Goal: Task Accomplishment & Management: Complete application form

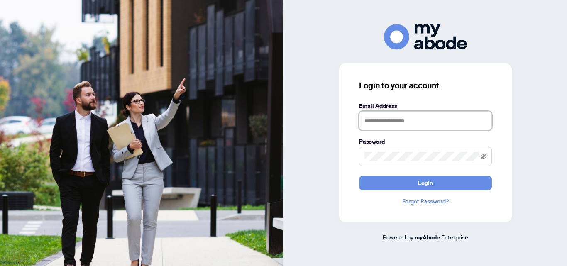
click at [405, 117] on input "text" at bounding box center [425, 120] width 133 height 19
type input "**********"
click at [359, 176] on button "Login" at bounding box center [425, 183] width 133 height 14
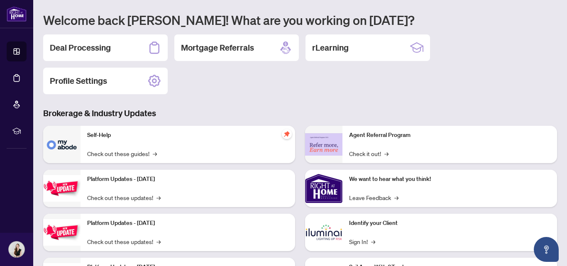
scroll to position [40, 0]
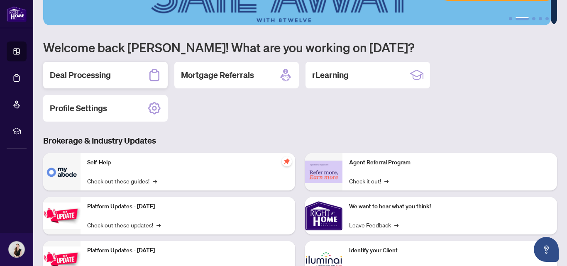
click at [105, 67] on div "Deal Processing" at bounding box center [105, 75] width 125 height 27
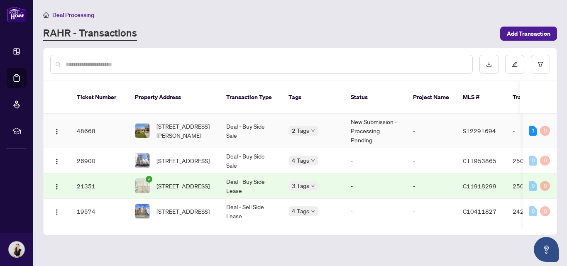
click at [247, 116] on td "Deal - Buy Side Sale" at bounding box center [251, 131] width 62 height 34
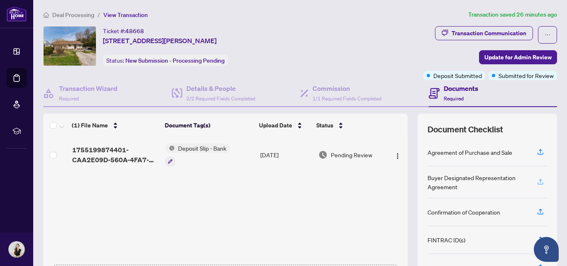
click at [537, 181] on icon "button" at bounding box center [540, 181] width 7 height 7
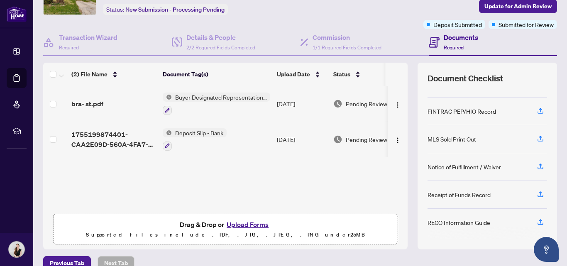
scroll to position [56, 0]
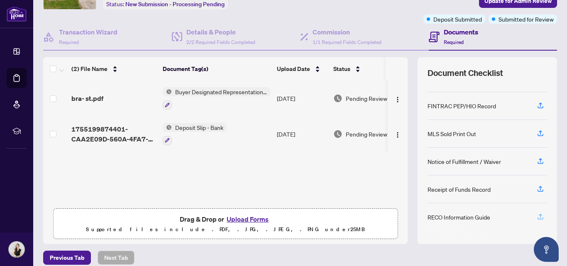
click at [537, 216] on icon "button" at bounding box center [540, 216] width 7 height 7
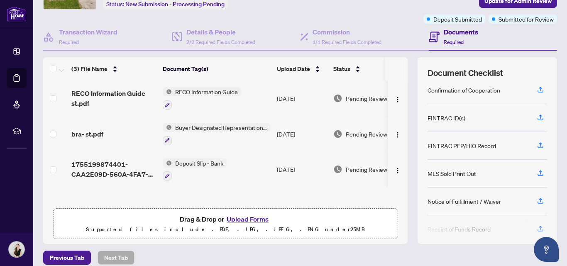
scroll to position [91, 0]
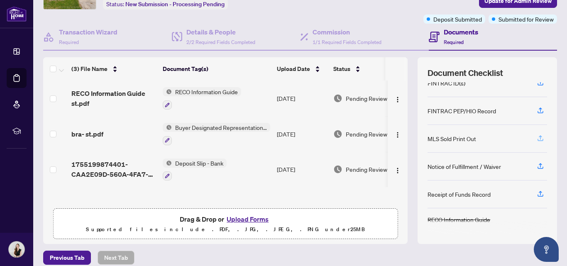
click at [534, 139] on button "button" at bounding box center [540, 139] width 13 height 14
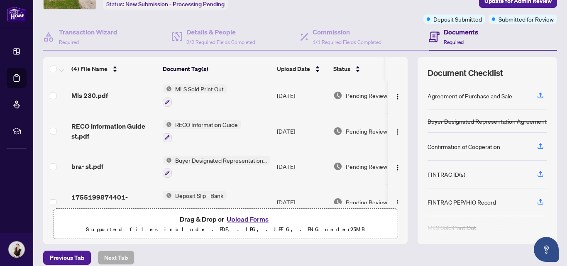
scroll to position [0, 0]
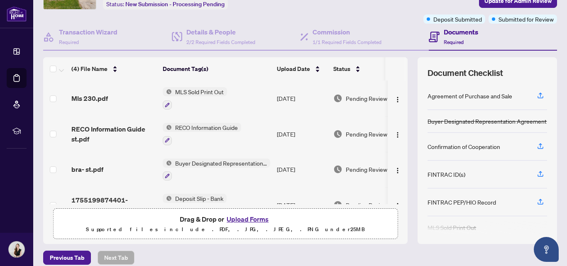
click at [256, 219] on button "Upload Forms" at bounding box center [247, 219] width 47 height 11
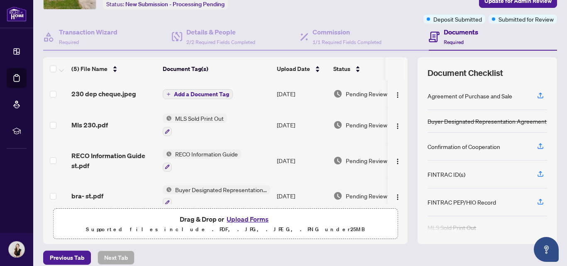
click at [210, 91] on span "Add a Document Tag" at bounding box center [201, 94] width 55 height 6
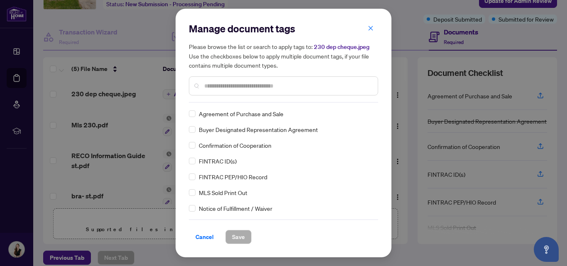
click at [267, 91] on div at bounding box center [283, 85] width 189 height 19
click at [257, 86] on input "text" at bounding box center [287, 85] width 167 height 9
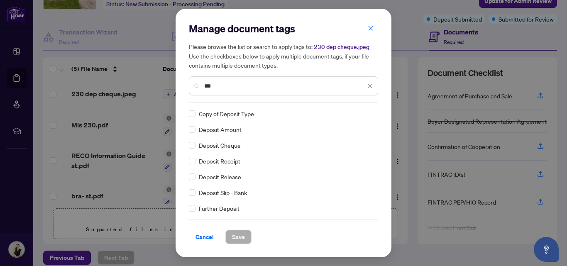
type input "***"
click at [244, 233] on span "Save" at bounding box center [238, 236] width 13 height 13
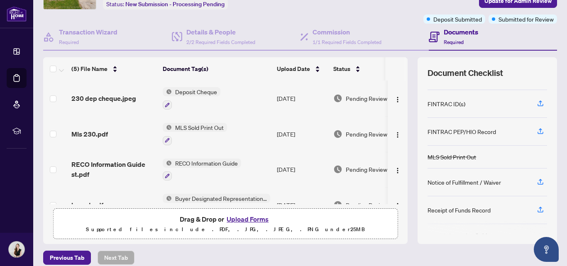
scroll to position [86, 0]
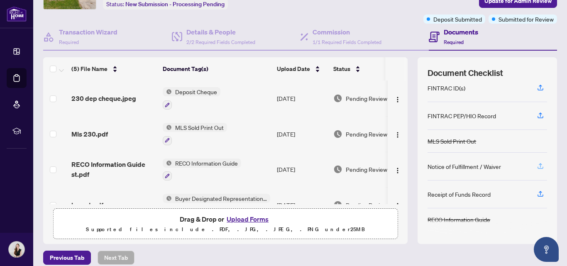
click at [537, 162] on icon "button" at bounding box center [540, 165] width 7 height 7
click at [249, 218] on button "Upload Forms" at bounding box center [247, 219] width 47 height 11
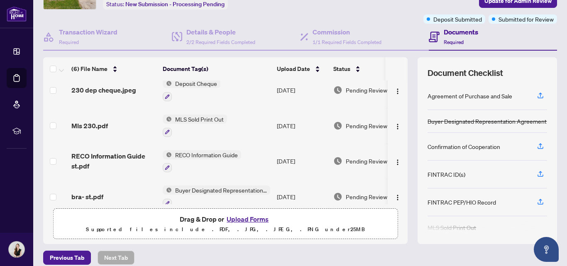
scroll to position [0, 0]
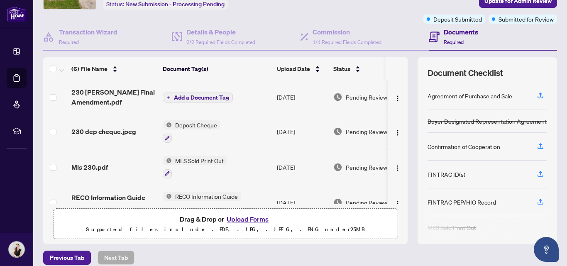
click at [206, 98] on span "Add a Document Tag" at bounding box center [201, 98] width 55 height 6
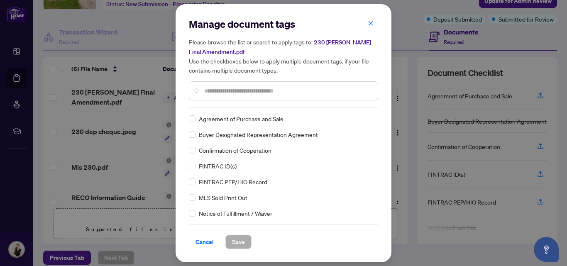
click at [258, 95] on div at bounding box center [283, 90] width 189 height 19
click at [239, 86] on input "text" at bounding box center [287, 90] width 167 height 9
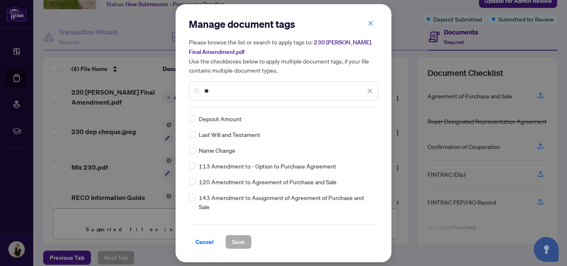
type input "**"
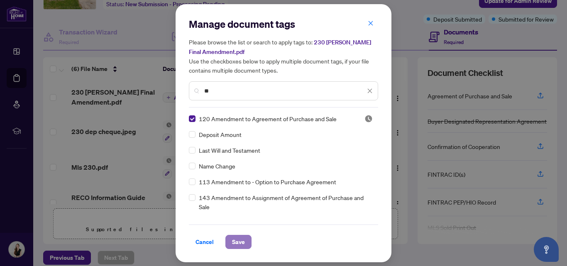
click at [248, 238] on button "Save" at bounding box center [238, 242] width 26 height 14
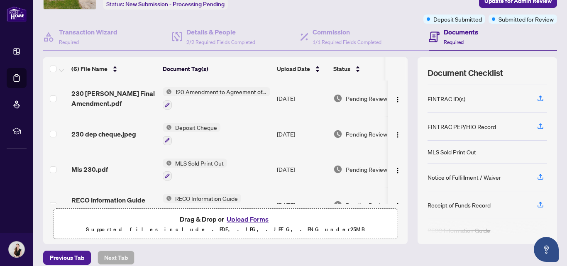
scroll to position [86, 0]
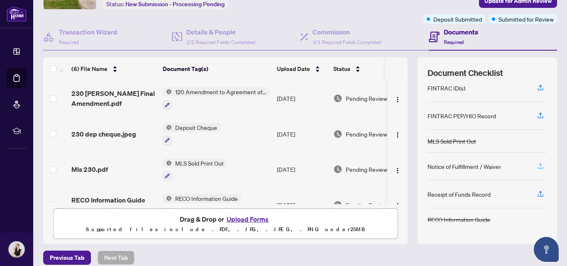
click at [537, 165] on icon "button" at bounding box center [540, 165] width 7 height 7
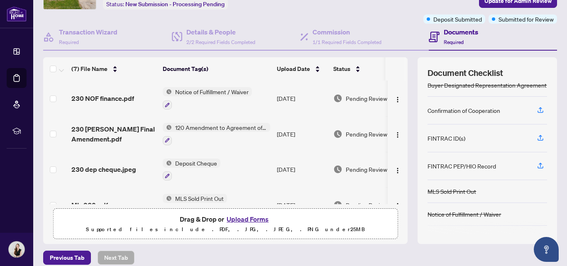
scroll to position [81, 0]
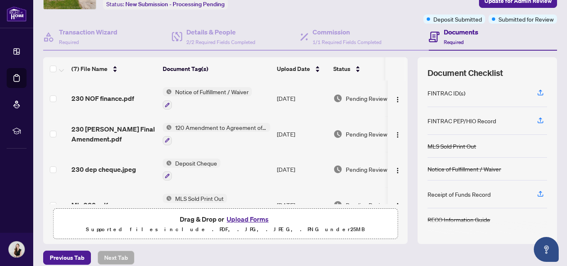
click at [236, 217] on button "Upload Forms" at bounding box center [247, 219] width 47 height 11
click at [244, 219] on button "Upload Forms" at bounding box center [247, 219] width 47 height 11
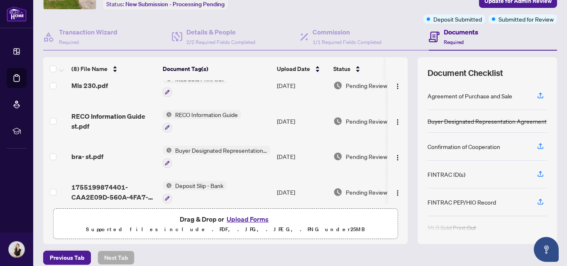
scroll to position [157, 0]
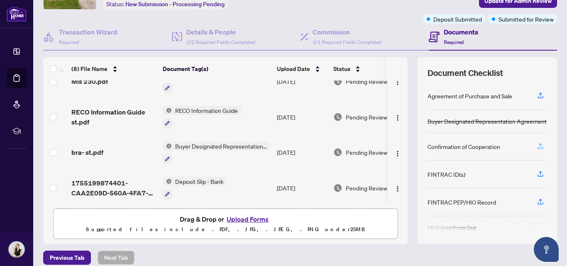
click at [537, 143] on icon "button" at bounding box center [540, 145] width 7 height 7
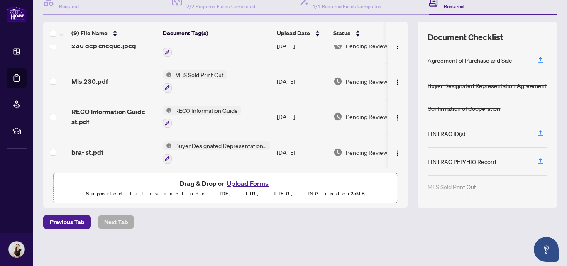
scroll to position [94, 0]
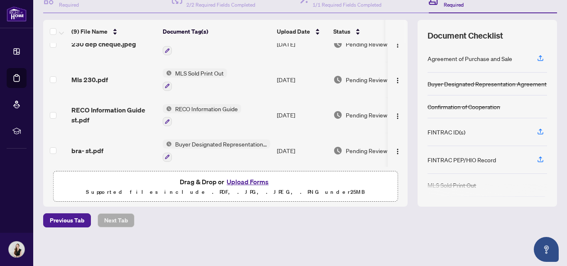
click at [479, 31] on span "Document Checklist" at bounding box center [466, 36] width 76 height 12
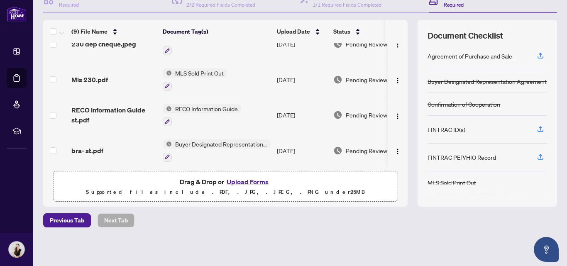
scroll to position [0, 0]
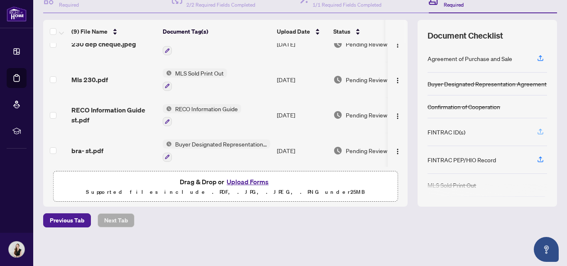
click at [537, 132] on icon "button" at bounding box center [540, 131] width 7 height 7
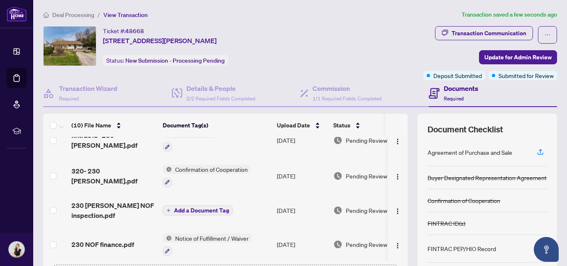
scroll to position [5, 0]
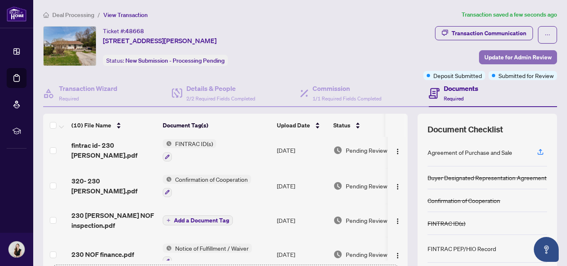
click at [508, 53] on span "Update for Admin Review" at bounding box center [517, 57] width 67 height 13
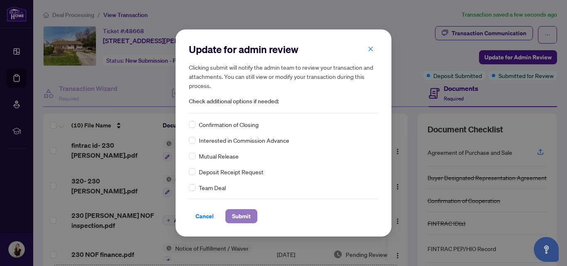
click at [252, 215] on button "Submit" at bounding box center [241, 216] width 32 height 14
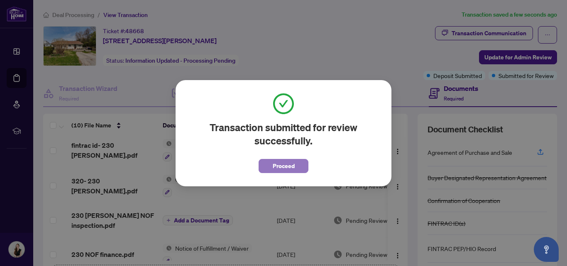
click at [284, 163] on span "Proceed" at bounding box center [284, 165] width 22 height 13
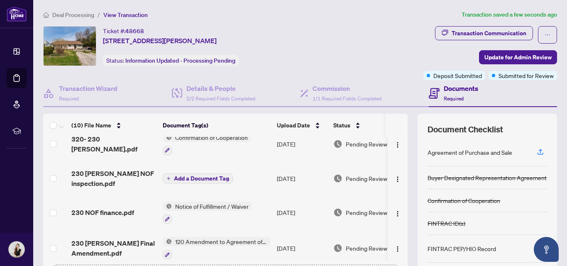
scroll to position [46, 0]
click at [197, 179] on span "Add a Document Tag" at bounding box center [201, 179] width 55 height 6
